Goal: Task Accomplishment & Management: Manage account settings

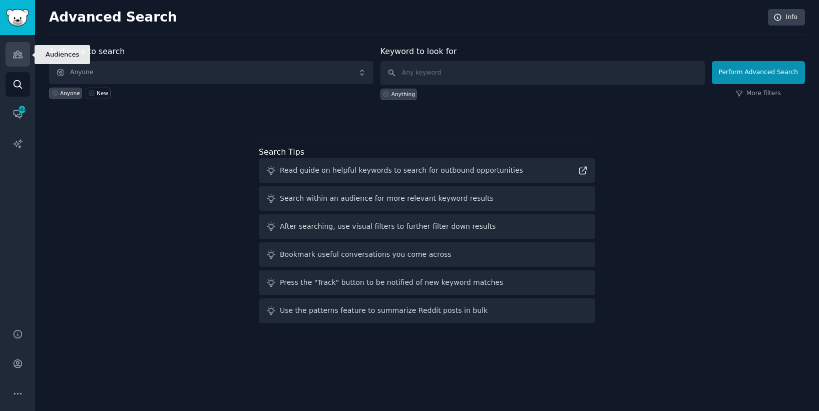
click at [17, 55] on icon "Sidebar" at bounding box center [17, 54] width 9 height 7
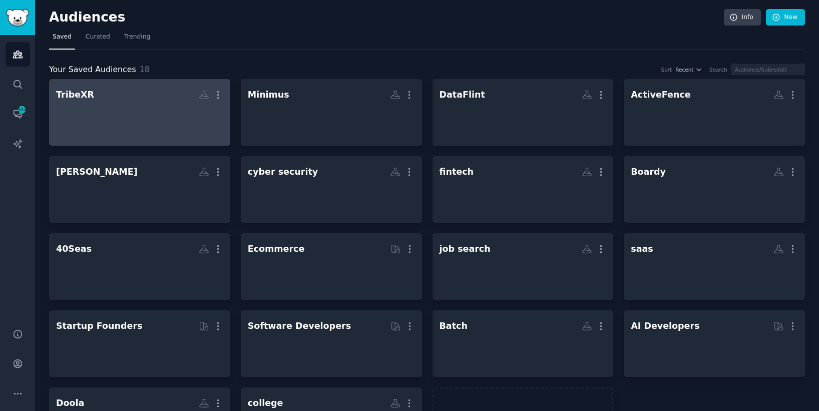
click at [125, 102] on h2 "TribeXR More" at bounding box center [139, 95] width 167 height 18
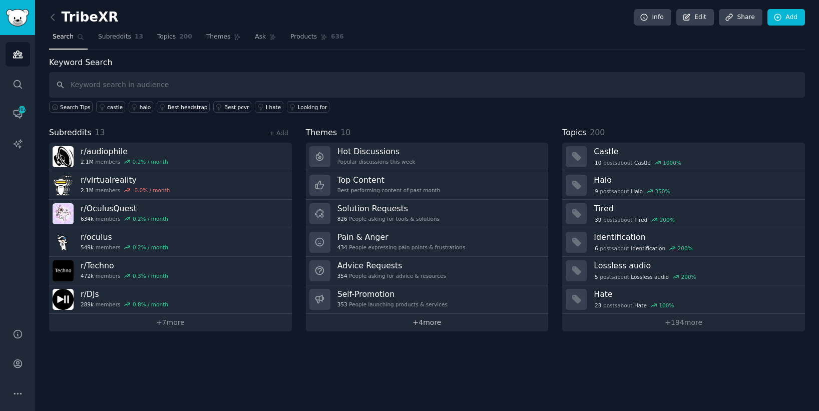
click at [411, 328] on link "+ 4 more" at bounding box center [427, 323] width 243 height 18
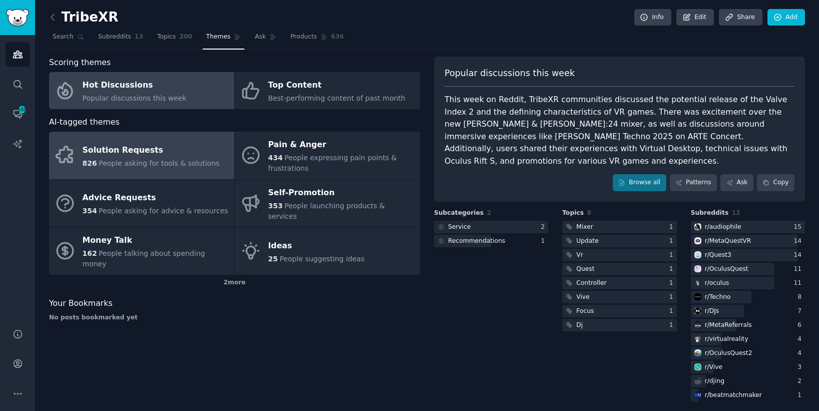
click at [187, 153] on div "Solution Requests" at bounding box center [151, 150] width 137 height 16
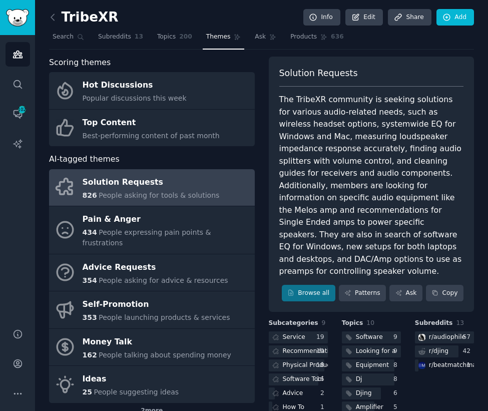
click at [144, 183] on div "Solution Requests" at bounding box center [151, 182] width 137 height 16
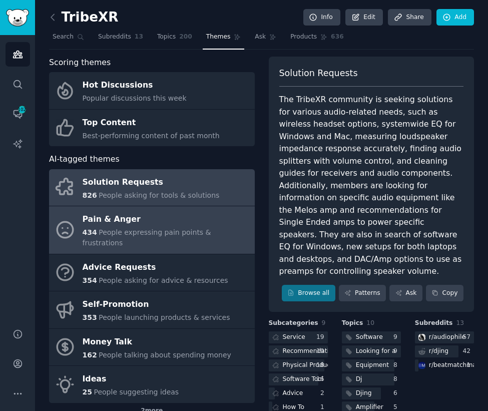
click at [153, 218] on div "Pain & Anger" at bounding box center [166, 220] width 167 height 16
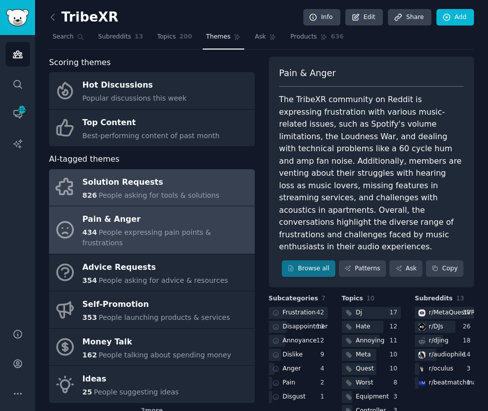
click at [151, 177] on div "Solution Requests" at bounding box center [151, 182] width 137 height 16
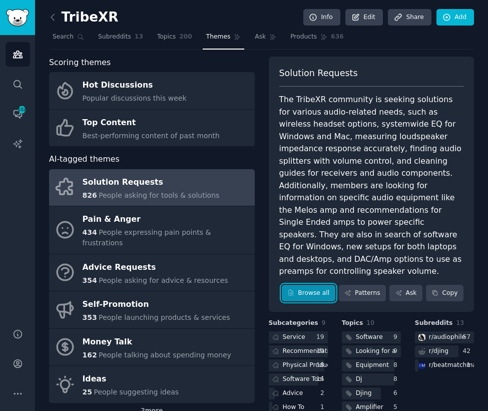
click at [303, 285] on link "Browse all" at bounding box center [309, 293] width 54 height 17
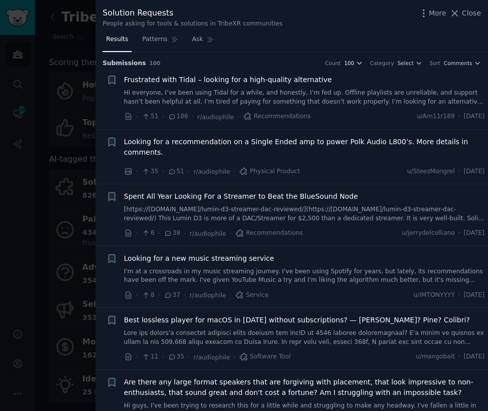
click at [347, 66] on span "100" at bounding box center [349, 63] width 10 height 7
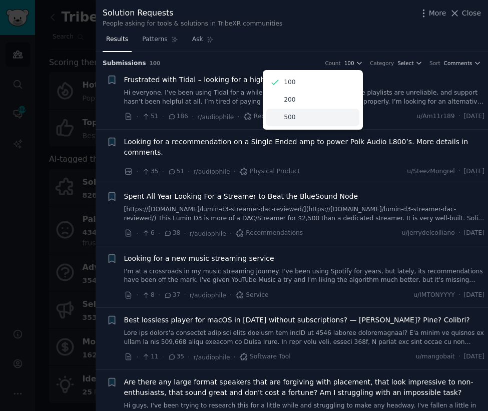
click at [328, 116] on div "500" at bounding box center [312, 118] width 93 height 18
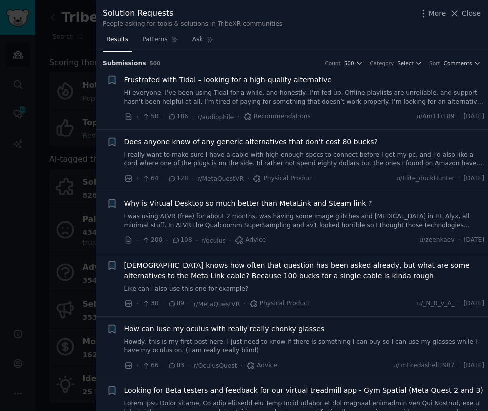
click at [38, 100] on div at bounding box center [244, 205] width 488 height 411
click at [53, 97] on div at bounding box center [244, 205] width 488 height 411
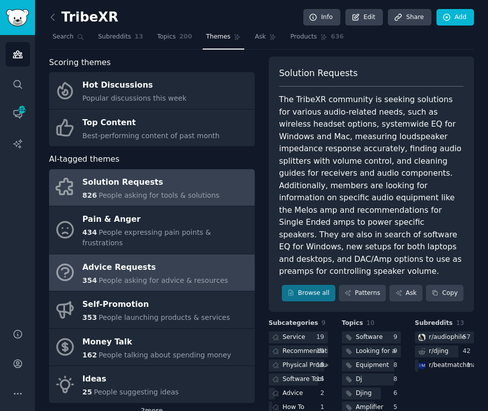
click at [166, 262] on div "Advice Requests" at bounding box center [156, 267] width 146 height 16
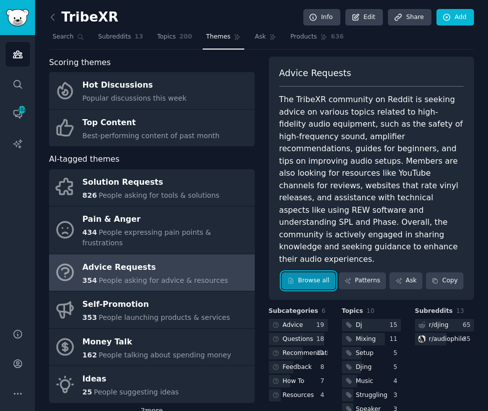
click at [317, 272] on link "Browse all" at bounding box center [309, 280] width 54 height 17
click at [312, 272] on link "Browse all" at bounding box center [309, 280] width 54 height 17
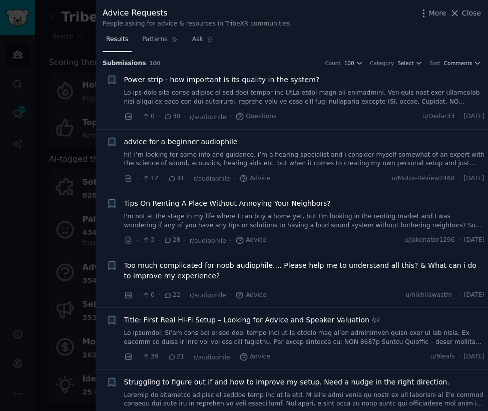
click at [76, 97] on div at bounding box center [244, 205] width 488 height 411
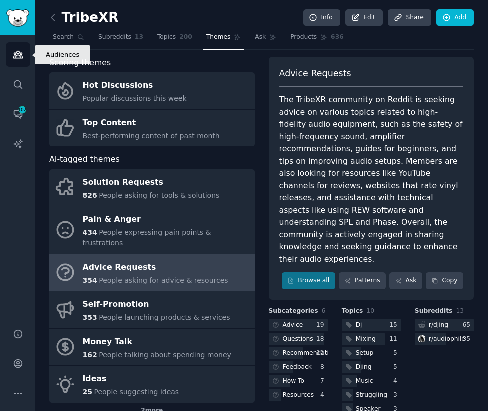
click at [14, 54] on icon "Sidebar" at bounding box center [18, 54] width 11 height 11
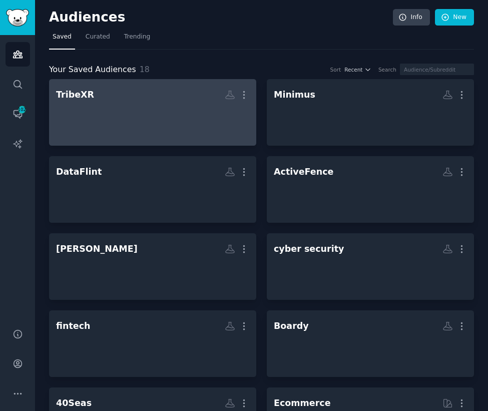
click at [148, 104] on div at bounding box center [152, 121] width 193 height 35
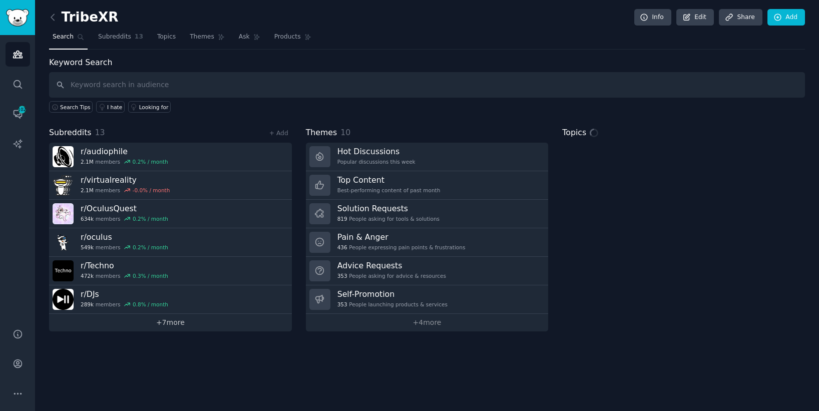
click at [182, 323] on link "+ 7 more" at bounding box center [170, 323] width 243 height 18
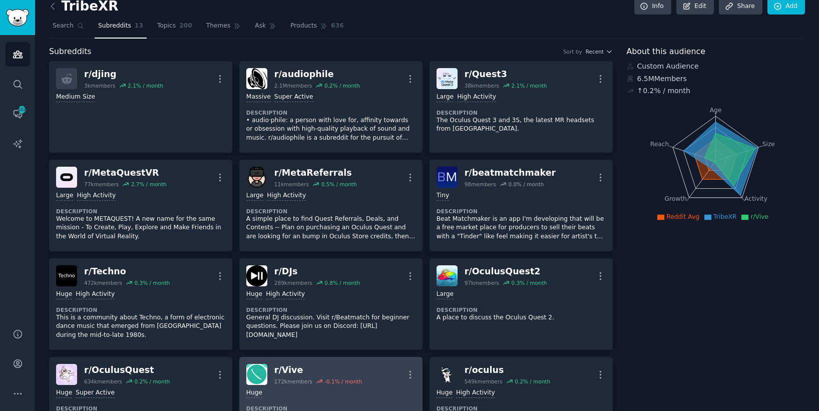
scroll to position [2, 0]
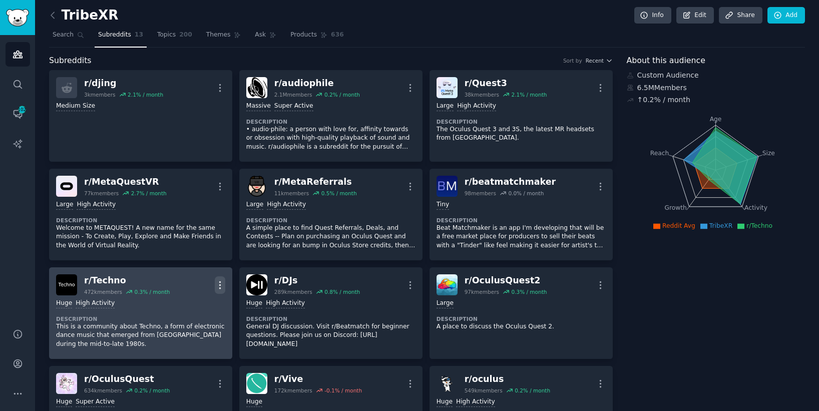
click at [221, 284] on icon "button" at bounding box center [220, 285] width 11 height 11
click at [221, 285] on icon "button" at bounding box center [220, 285] width 11 height 11
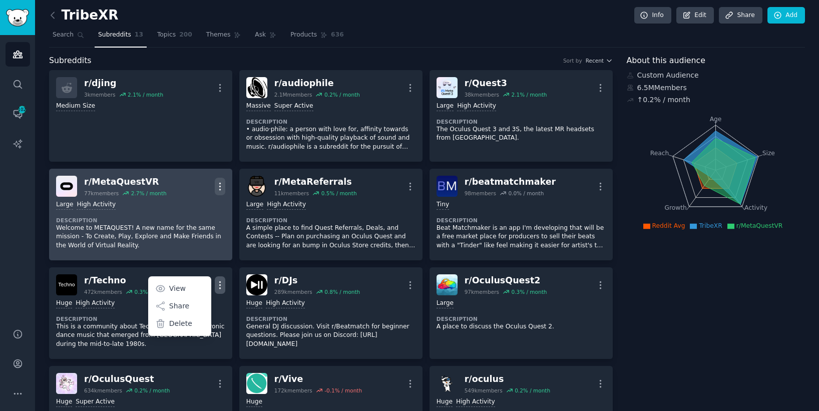
click at [220, 186] on icon "button" at bounding box center [219, 186] width 1 height 7
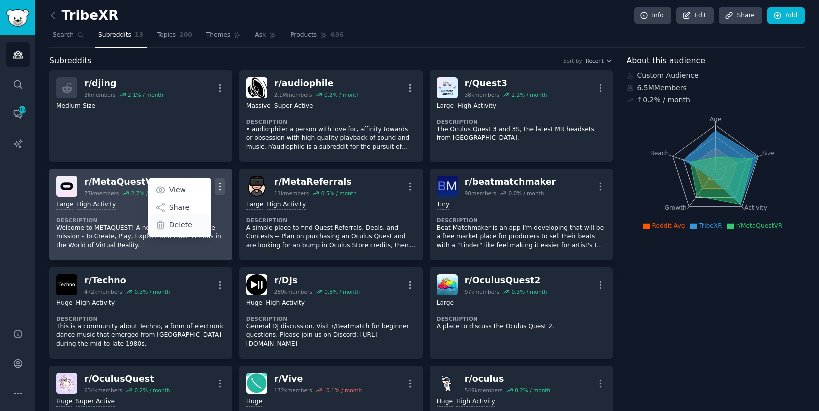
click at [181, 228] on p "Delete" at bounding box center [180, 225] width 23 height 11
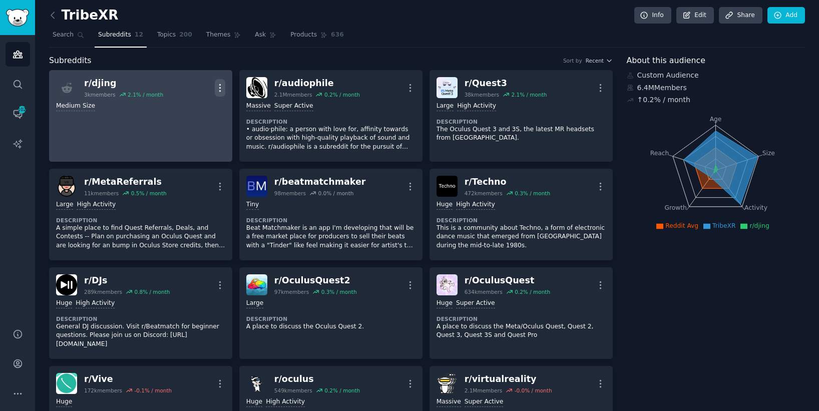
click at [221, 82] on button "More" at bounding box center [220, 88] width 11 height 18
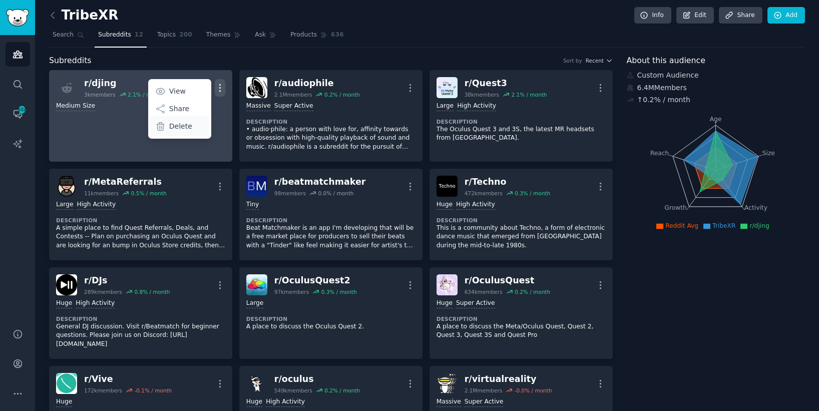
click at [190, 124] on div "Delete" at bounding box center [180, 126] width 60 height 21
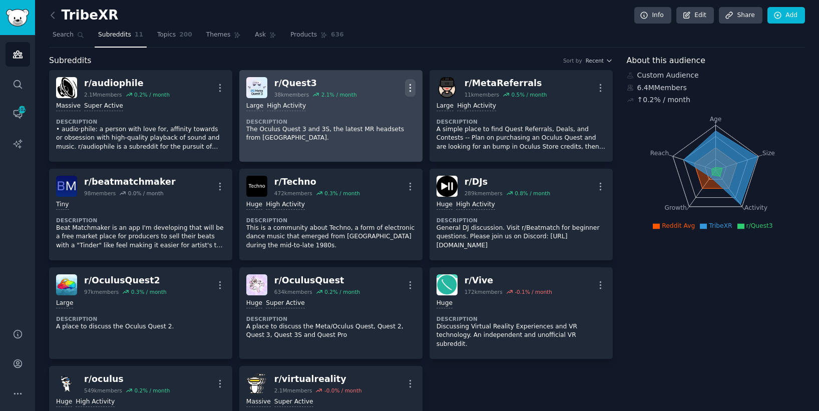
click at [408, 86] on icon "button" at bounding box center [410, 88] width 11 height 11
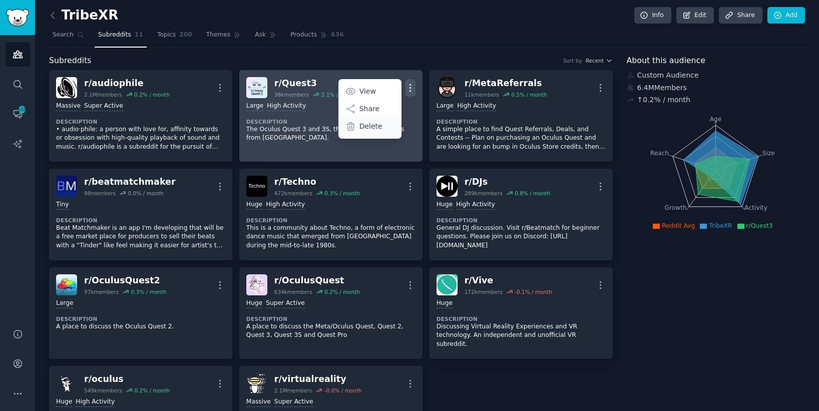
click at [376, 124] on p "Delete" at bounding box center [370, 126] width 23 height 11
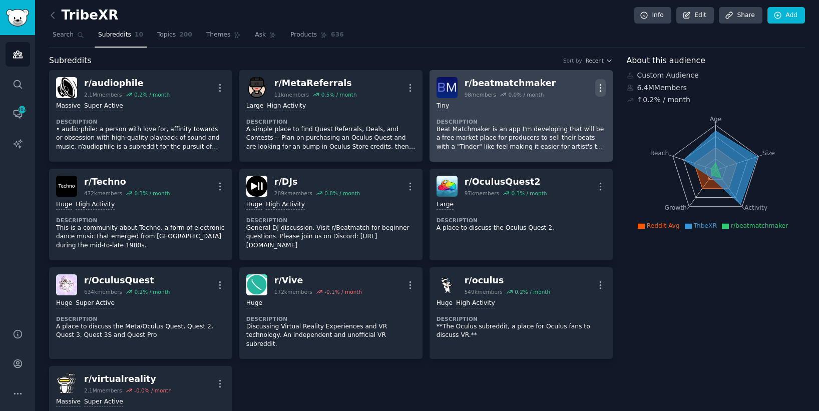
click at [597, 88] on icon "button" at bounding box center [600, 88] width 11 height 11
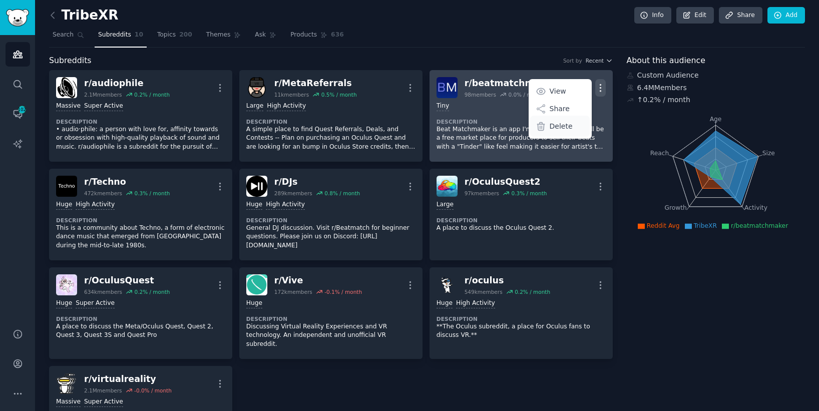
click at [547, 123] on div "Delete" at bounding box center [560, 126] width 60 height 21
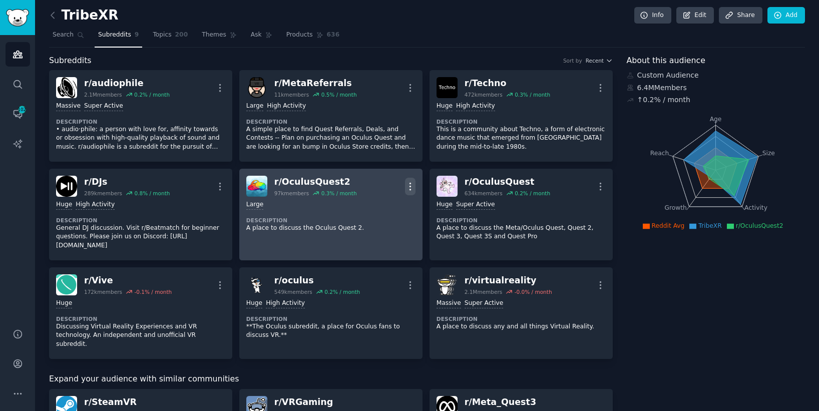
click at [405, 182] on icon "button" at bounding box center [410, 186] width 11 height 11
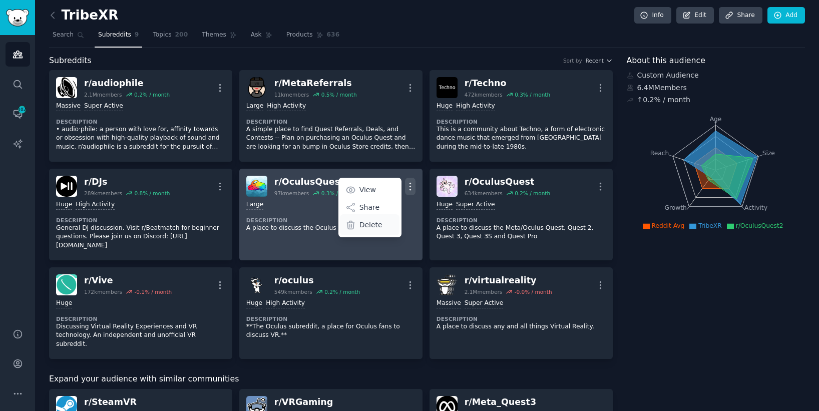
click at [364, 226] on p "Delete" at bounding box center [370, 225] width 23 height 11
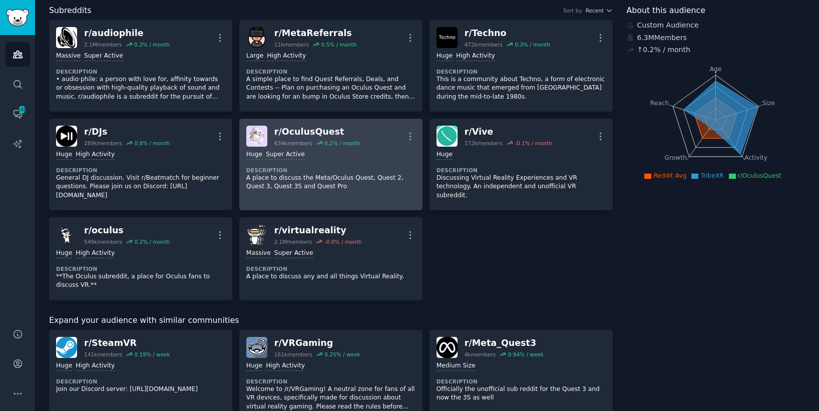
scroll to position [0, 0]
